Goal: Navigation & Orientation: Find specific page/section

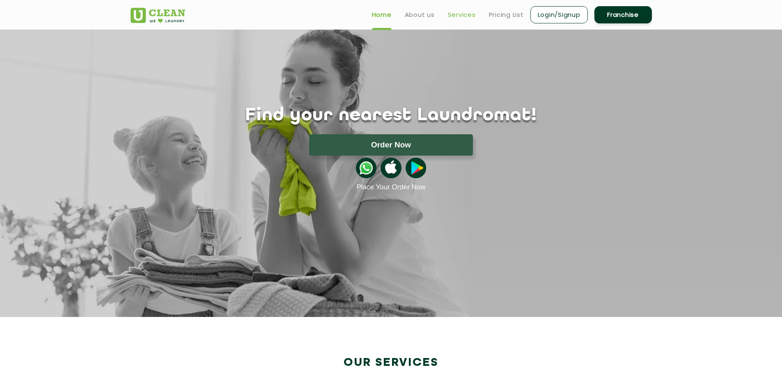
click at [463, 18] on link "Services" at bounding box center [462, 15] width 28 height 10
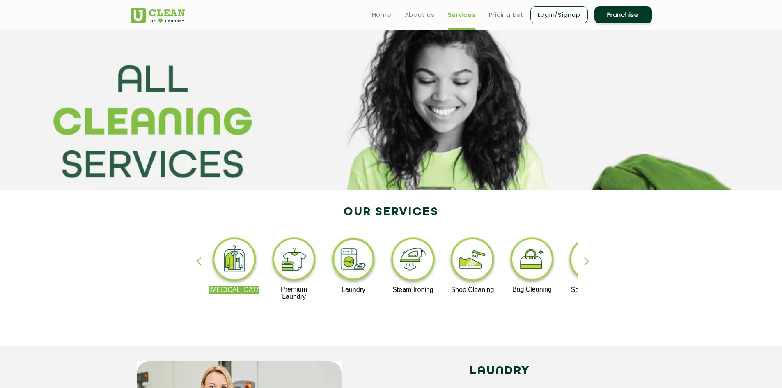
click at [588, 255] on div "[MEDICAL_DATA] Premium Laundry Laundry Steam Ironing Shoe Cleaning Bag Cleaning…" at bounding box center [391, 272] width 534 height 148
click at [585, 264] on div "button" at bounding box center [590, 268] width 12 height 23
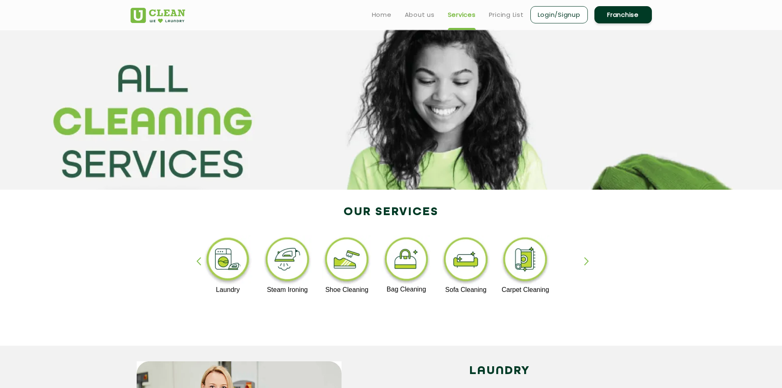
click at [585, 264] on div "button" at bounding box center [590, 268] width 12 height 23
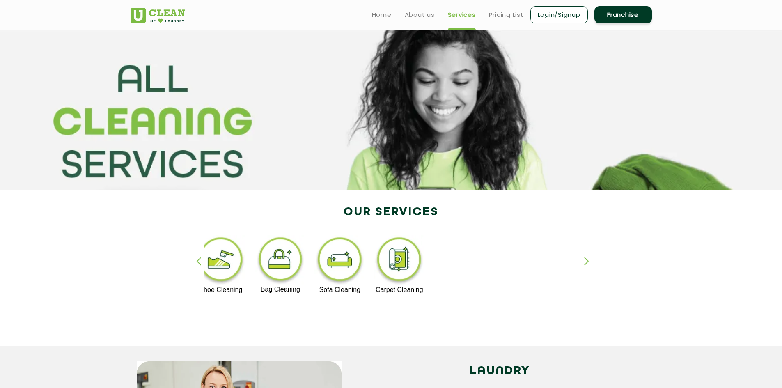
click at [585, 264] on div "button" at bounding box center [590, 268] width 12 height 23
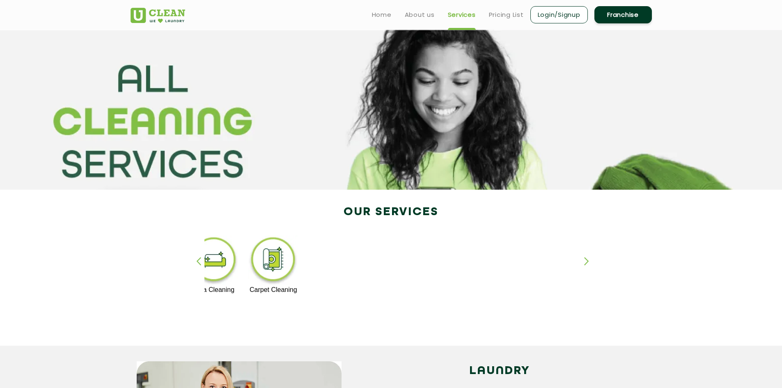
click at [585, 264] on div "button" at bounding box center [590, 268] width 12 height 23
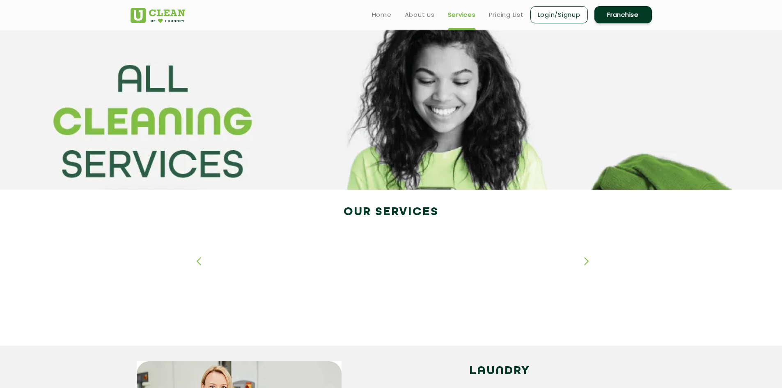
click at [585, 264] on div "button" at bounding box center [590, 268] width 12 height 23
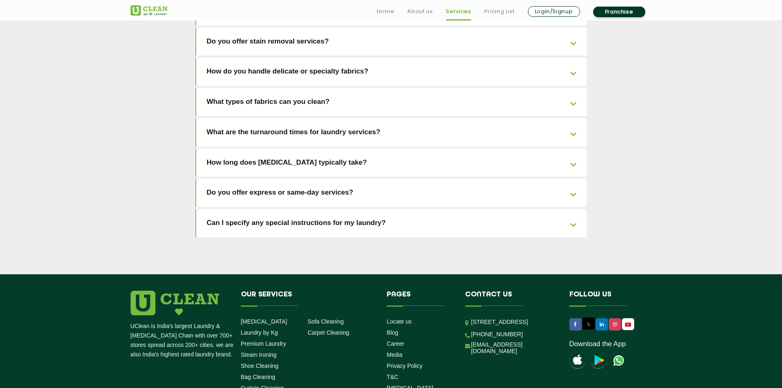
scroll to position [1795, 0]
